Goal: Task Accomplishment & Management: Complete application form

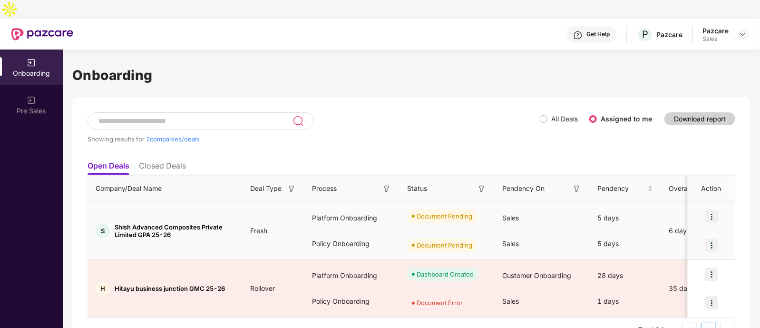
click at [707, 210] on img at bounding box center [711, 216] width 13 height 13
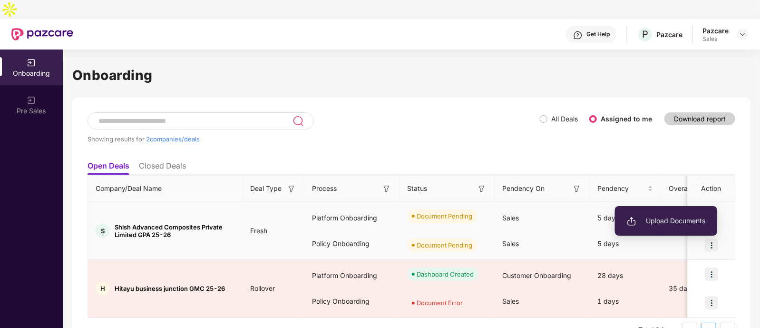
click at [673, 215] on li "Upload Documents" at bounding box center [666, 221] width 102 height 20
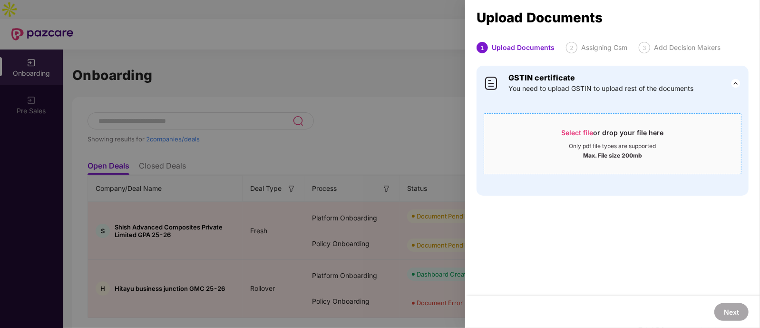
click at [590, 144] on div "Only pdf file types are supported" at bounding box center [612, 146] width 87 height 8
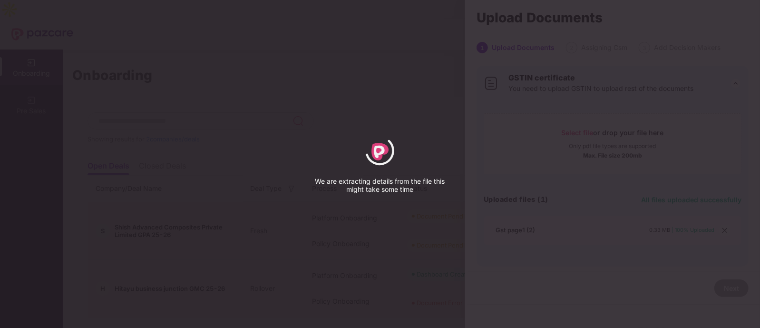
select select "****"
select select "******"
select select "**********"
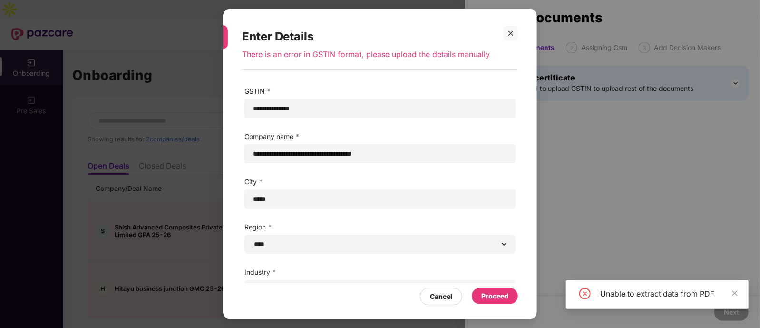
click at [495, 298] on div "Proceed" at bounding box center [494, 296] width 27 height 10
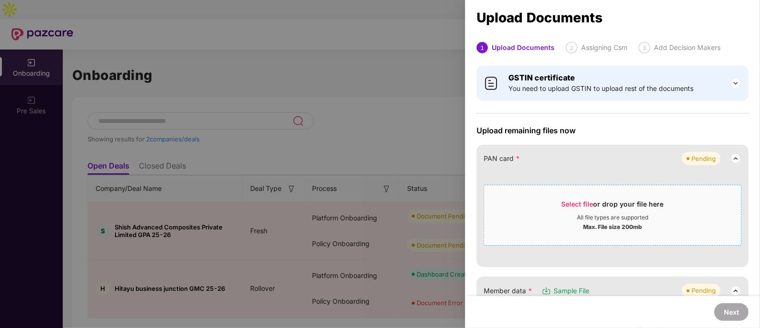
click at [545, 215] on div "All file types are supported" at bounding box center [612, 218] width 257 height 8
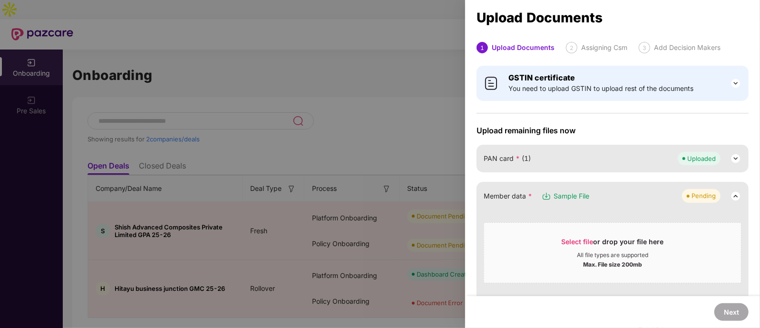
scroll to position [59, 0]
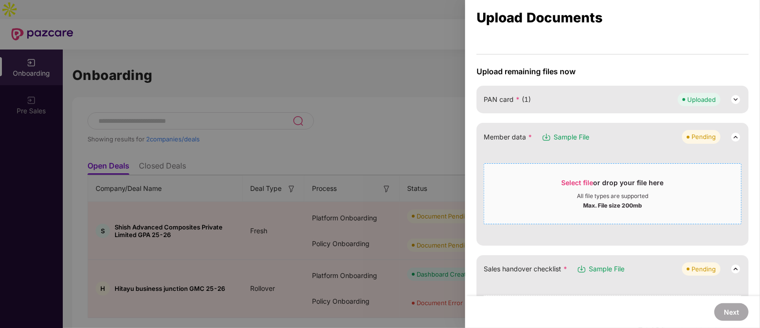
click at [577, 187] on div "Select file or drop your file here" at bounding box center [613, 185] width 102 height 14
click at [578, 189] on div "Select file or drop your file here" at bounding box center [613, 185] width 102 height 14
click at [402, 77] on div at bounding box center [380, 164] width 760 height 328
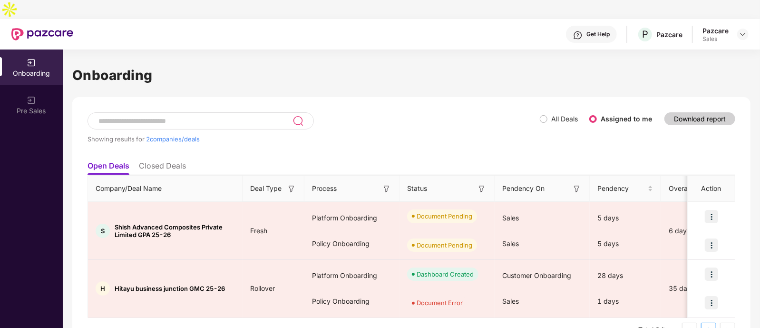
click at [557, 115] on label "All Deals" at bounding box center [564, 119] width 27 height 8
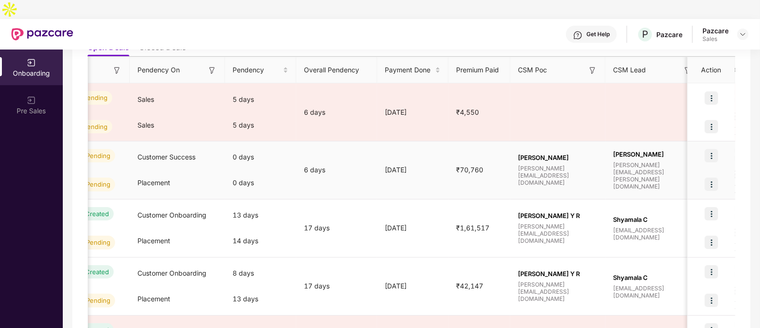
scroll to position [0, 366]
click at [716, 149] on img at bounding box center [711, 155] width 13 height 13
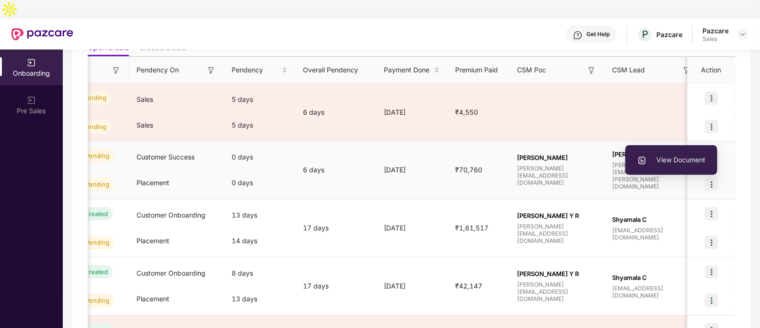
click at [695, 155] on span "View Document" at bounding box center [671, 160] width 68 height 10
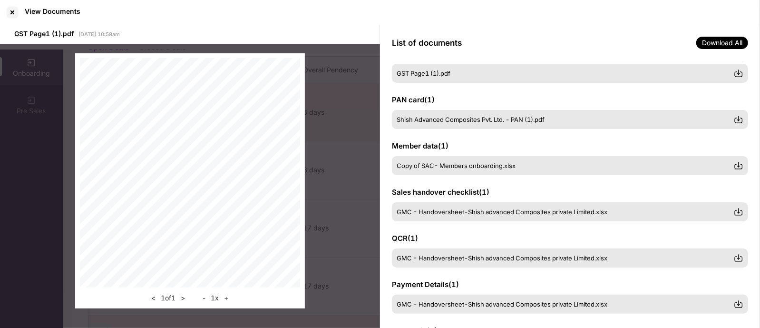
scroll to position [26, 0]
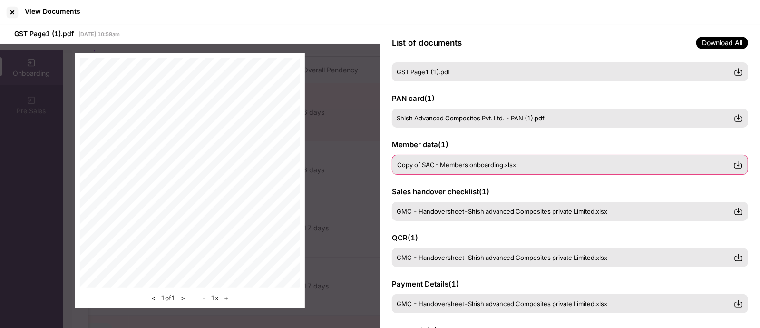
click at [497, 163] on span "Copy of SAC- Members onboarding.xlsx" at bounding box center [456, 165] width 119 height 8
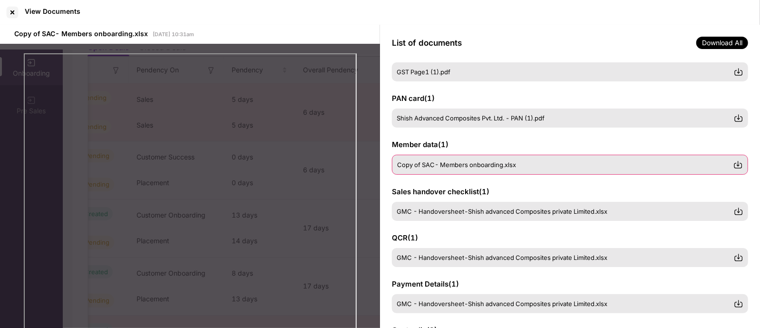
click at [739, 163] on img at bounding box center [738, 165] width 10 height 10
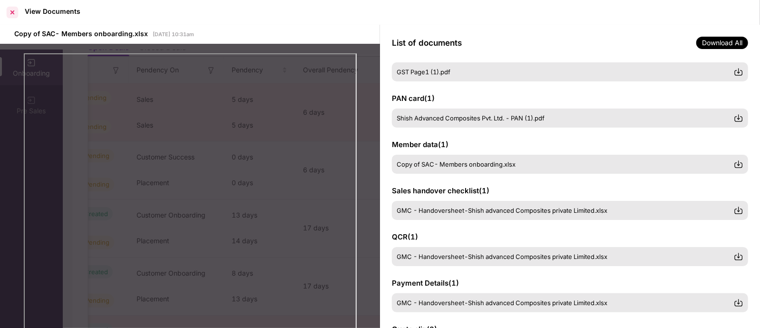
click at [19, 12] on div at bounding box center [12, 12] width 15 height 15
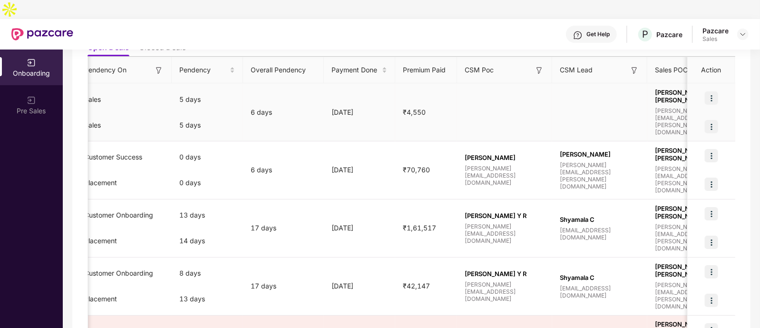
scroll to position [0, 767]
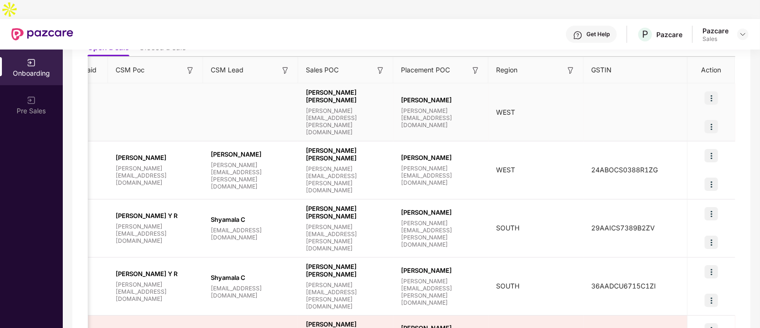
click at [711, 91] on img at bounding box center [711, 97] width 13 height 13
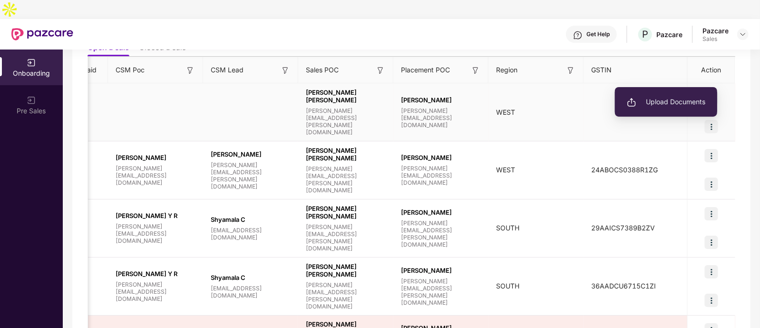
click at [686, 97] on span "Upload Documents" at bounding box center [666, 102] width 78 height 10
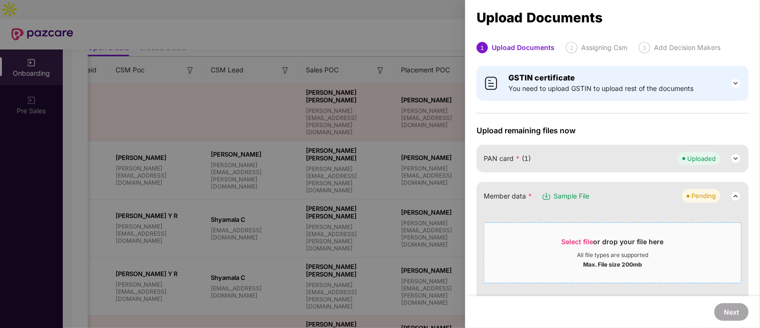
click at [642, 252] on div "All file types are supported" at bounding box center [612, 255] width 71 height 8
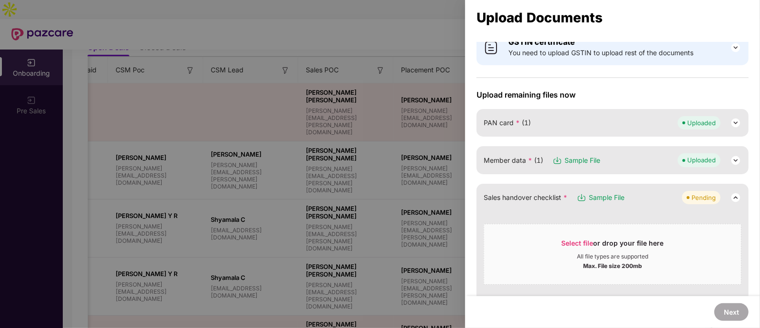
scroll to position [59, 0]
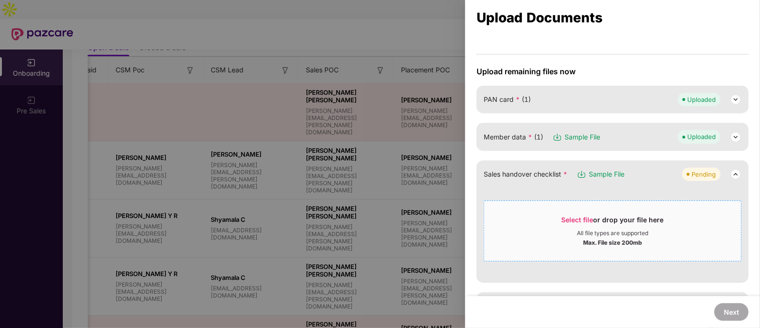
click at [591, 219] on span "Select file" at bounding box center [578, 219] width 32 height 8
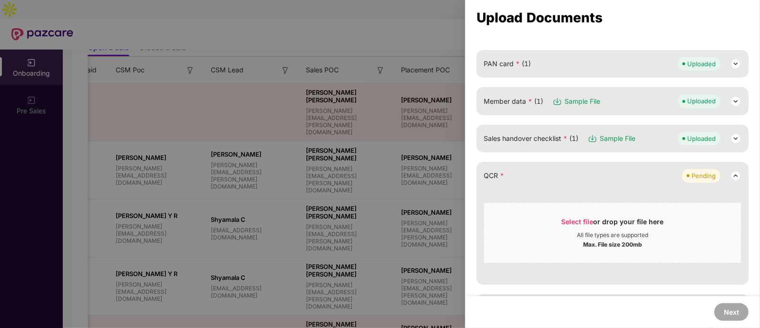
scroll to position [118, 0]
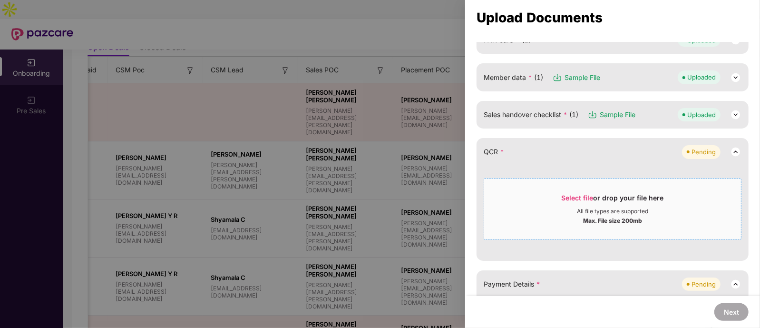
click at [610, 190] on span "Select file or drop your file here All file types are supported Max. File size …" at bounding box center [612, 209] width 257 height 46
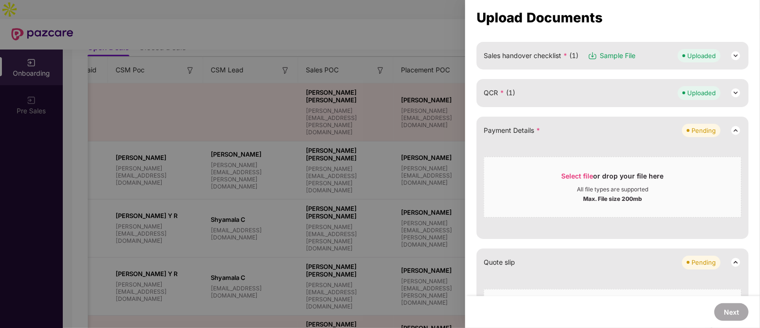
scroll to position [178, 0]
click at [576, 171] on span "Select file" at bounding box center [578, 175] width 32 height 8
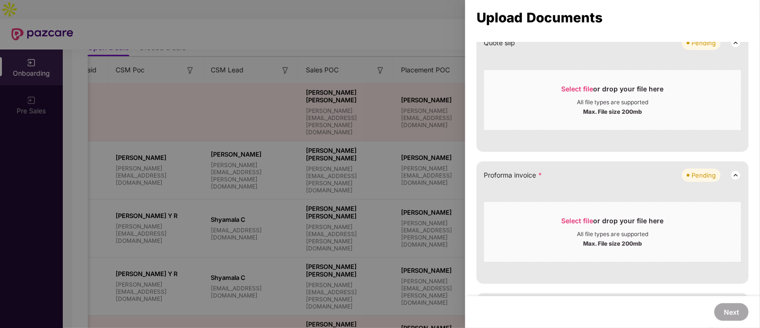
scroll to position [297, 0]
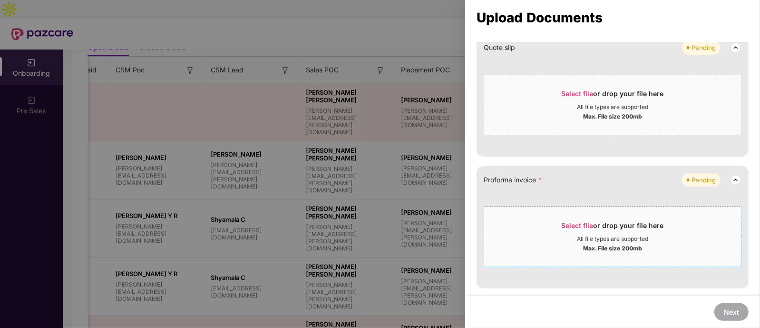
click at [629, 210] on div "Select file or drop your file here All file types are supported Max. File size …" at bounding box center [613, 236] width 258 height 61
click at [626, 236] on div "All file types are supported" at bounding box center [612, 239] width 71 height 8
click at [586, 217] on span "Select file or drop your file here All file types are supported Max. File size …" at bounding box center [612, 237] width 257 height 46
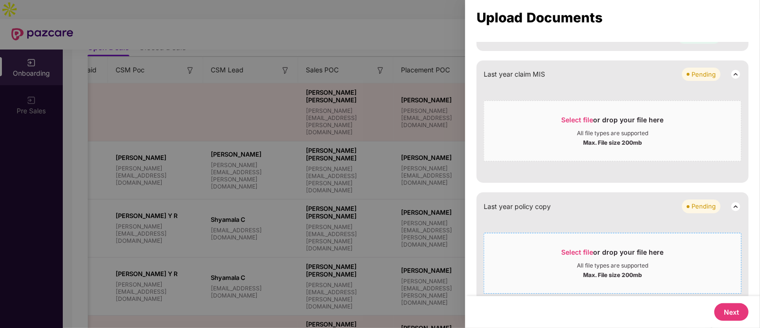
scroll to position [463, 0]
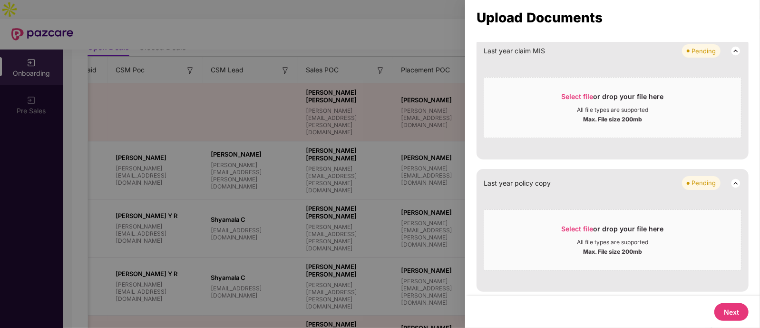
click at [726, 317] on button "Next" at bounding box center [731, 312] width 34 height 18
select select "**********"
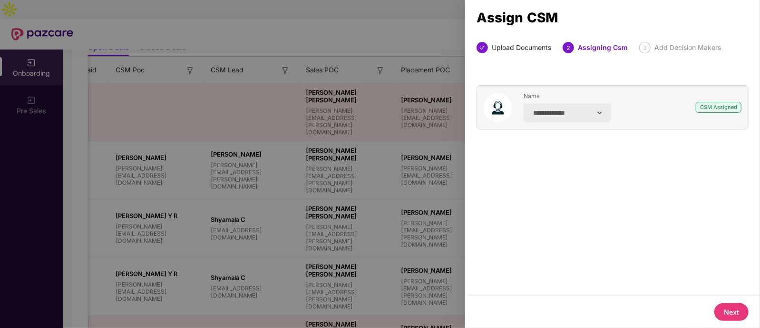
scroll to position [0, 0]
click at [728, 310] on button "Next" at bounding box center [731, 312] width 34 height 18
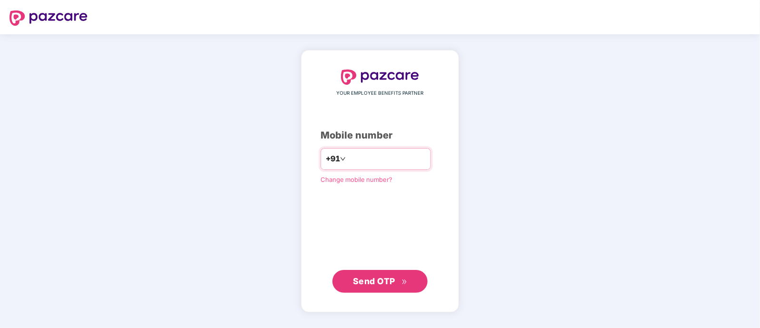
click at [407, 162] on input "number" at bounding box center [387, 158] width 78 height 15
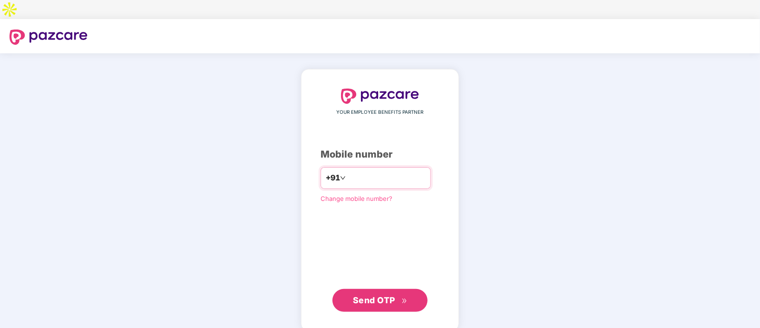
type input "**********"
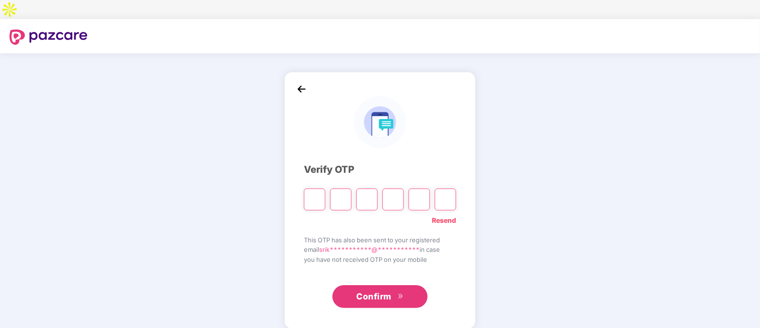
type input "*"
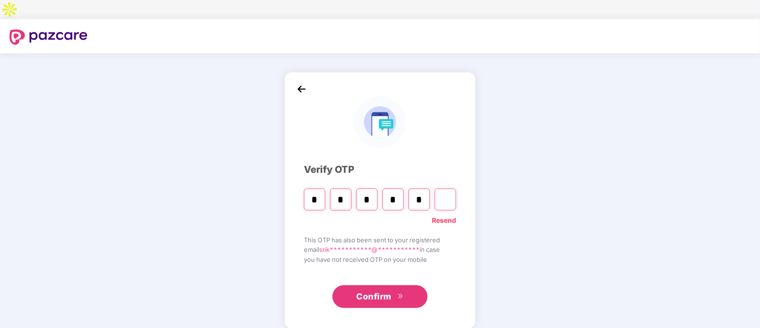
type input "*"
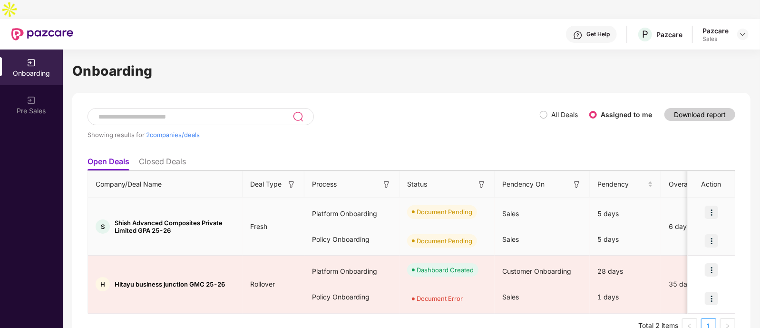
scroll to position [5, 0]
click at [706, 205] on img at bounding box center [711, 211] width 13 height 13
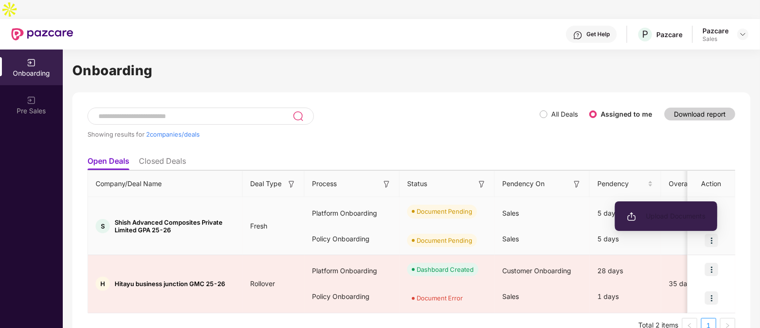
click at [697, 214] on span "Upload Documents" at bounding box center [666, 216] width 78 height 10
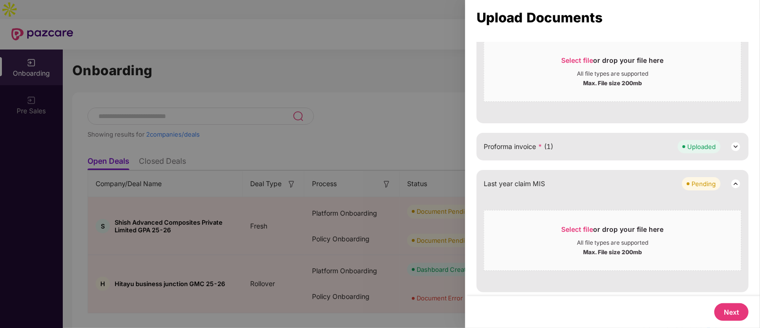
scroll to position [463, 0]
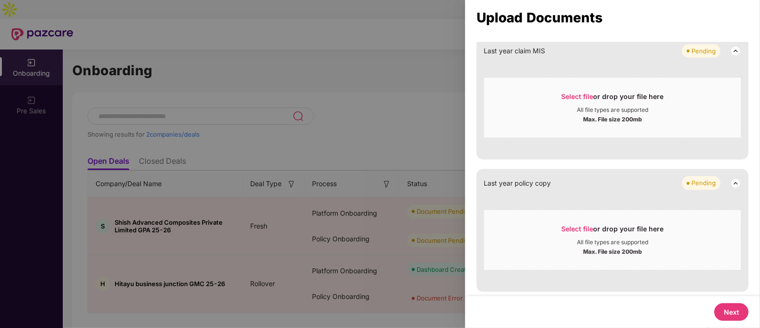
click at [718, 302] on div "Next" at bounding box center [612, 312] width 295 height 32
click at [725, 306] on button "Next" at bounding box center [731, 312] width 34 height 18
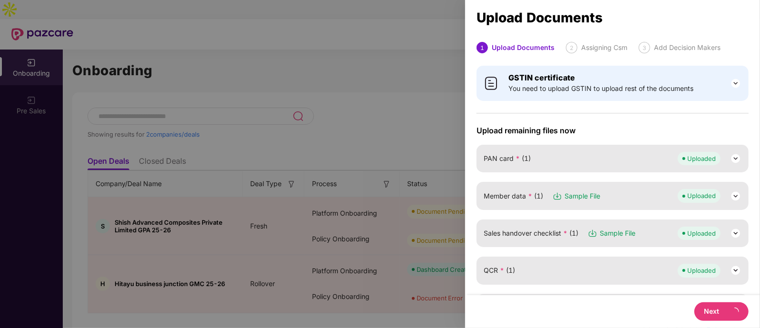
select select "**********"
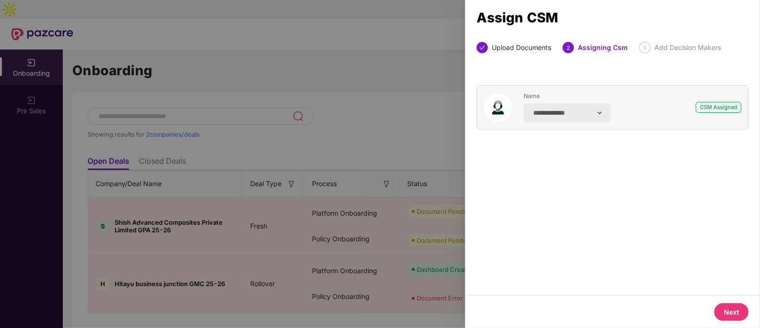
click at [736, 304] on button "Next" at bounding box center [731, 312] width 34 height 18
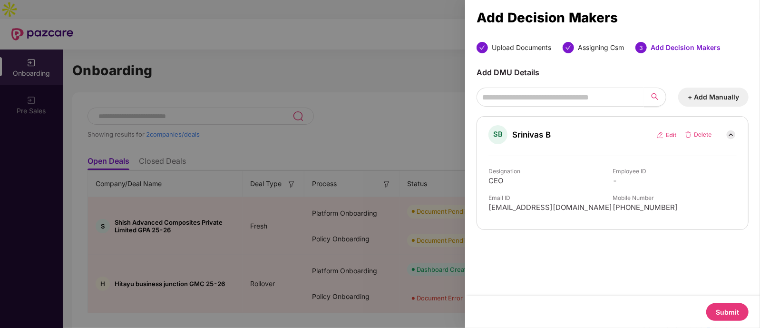
click at [730, 306] on button "Submit" at bounding box center [727, 312] width 42 height 18
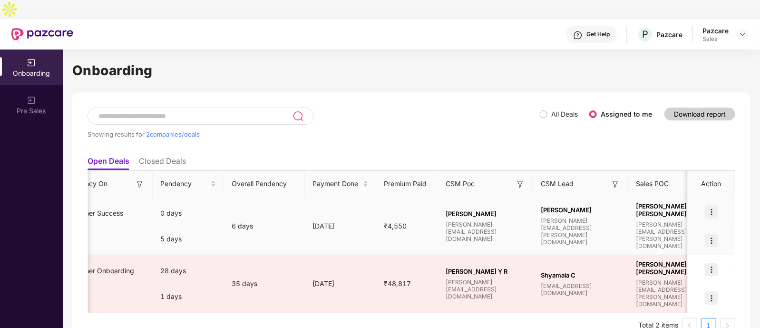
scroll to position [0, 437]
click at [717, 233] on img at bounding box center [711, 239] width 13 height 13
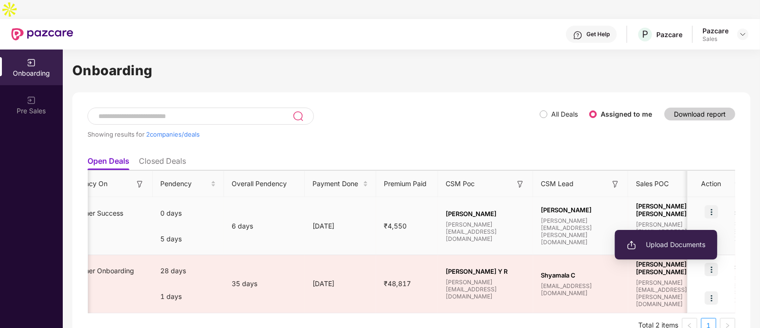
click at [700, 238] on li "Upload Documents" at bounding box center [666, 244] width 102 height 20
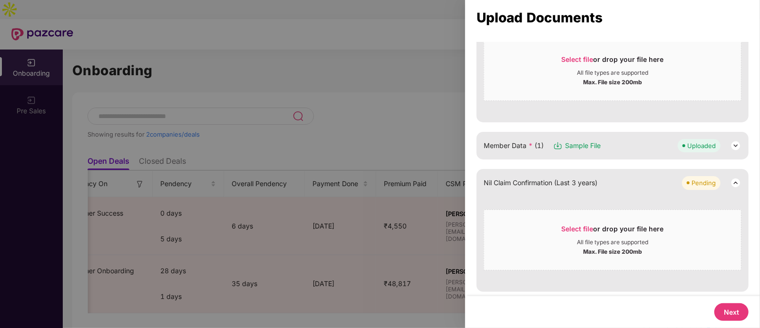
scroll to position [183, 0]
click at [734, 311] on button "Next" at bounding box center [731, 312] width 34 height 18
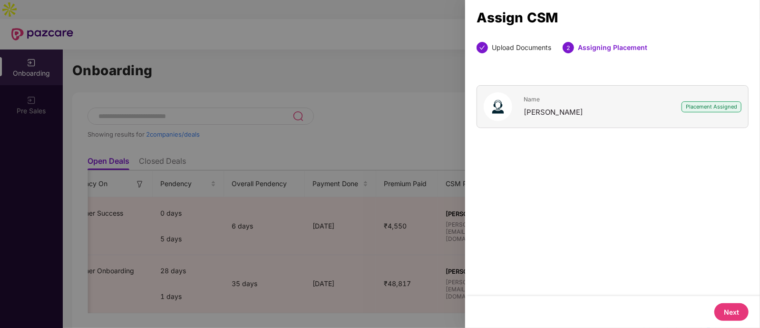
click at [734, 311] on button "Next" at bounding box center [731, 312] width 34 height 18
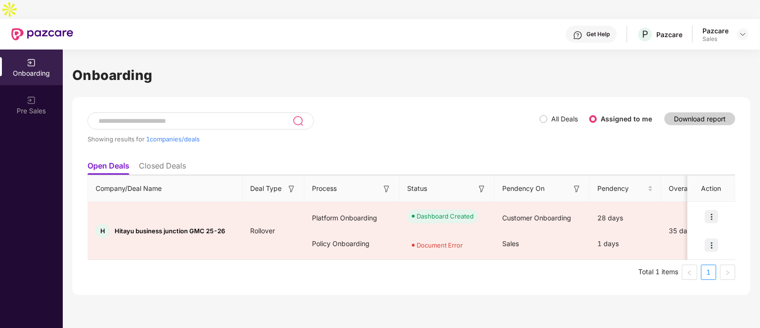
click at [46, 68] on div "Onboarding" at bounding box center [31, 73] width 63 height 10
